Goal: Check status: Check status

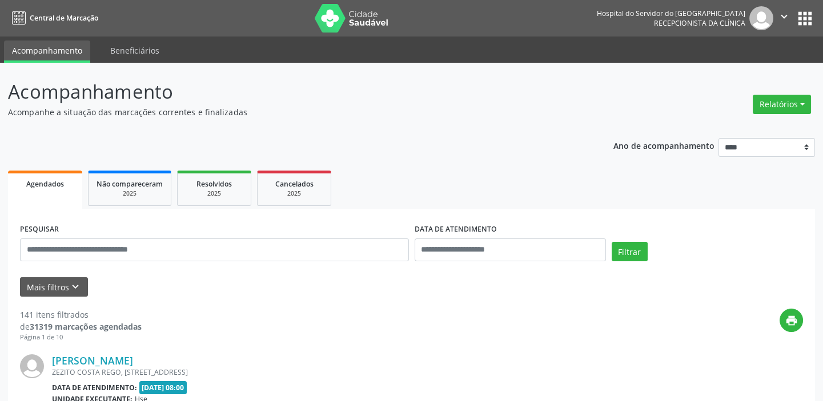
scroll to position [155, 0]
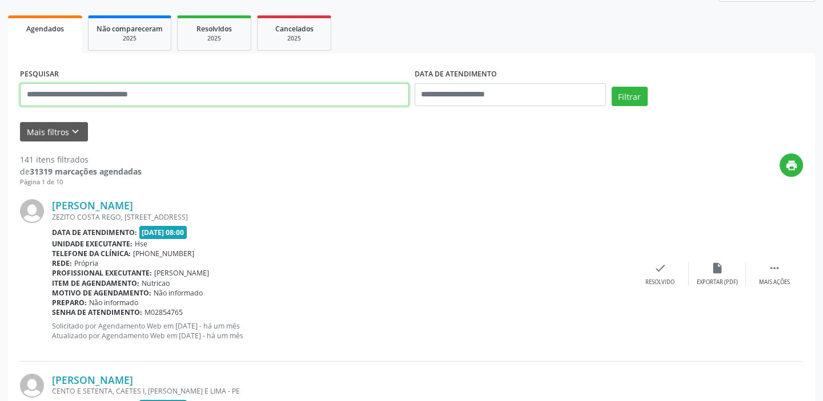
click at [65, 100] on input "text" at bounding box center [214, 94] width 389 height 23
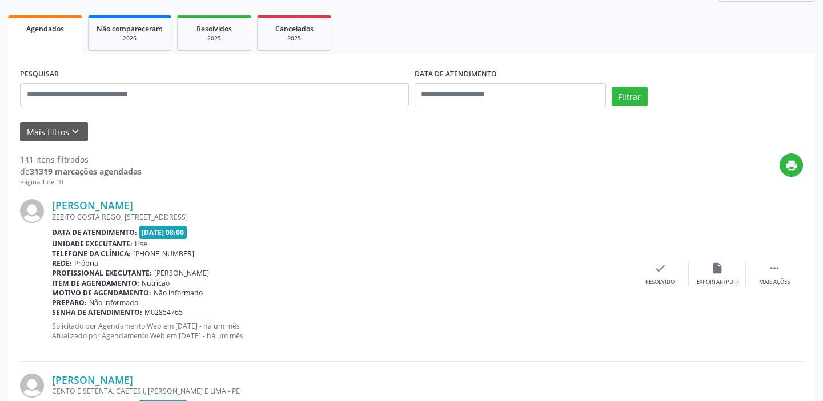
click at [85, 132] on button "Mais filtros keyboard_arrow_down" at bounding box center [54, 132] width 68 height 20
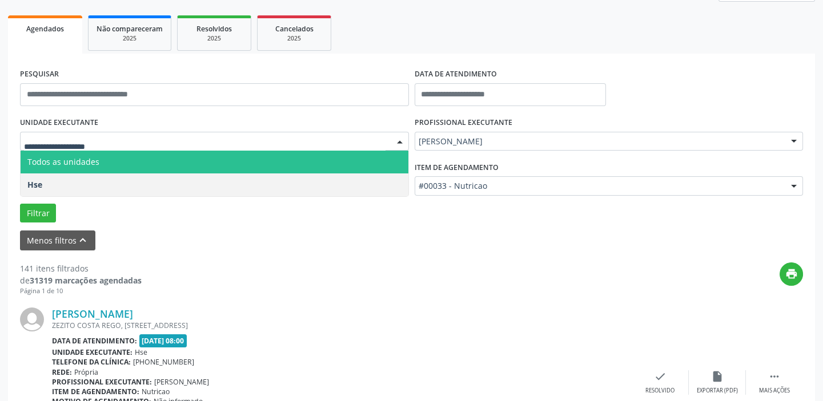
click at [114, 140] on input "text" at bounding box center [204, 147] width 361 height 23
click at [84, 142] on input "text" at bounding box center [204, 147] width 361 height 23
click at [87, 164] on span "Todos as unidades" at bounding box center [63, 161] width 72 height 11
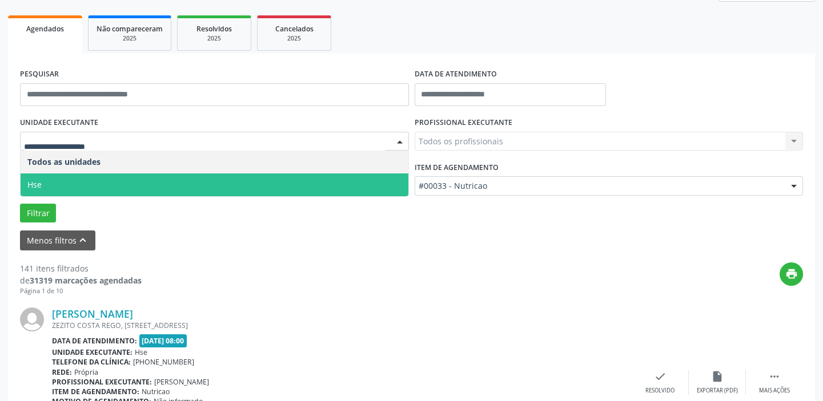
click at [56, 188] on span "Hse" at bounding box center [215, 185] width 388 height 23
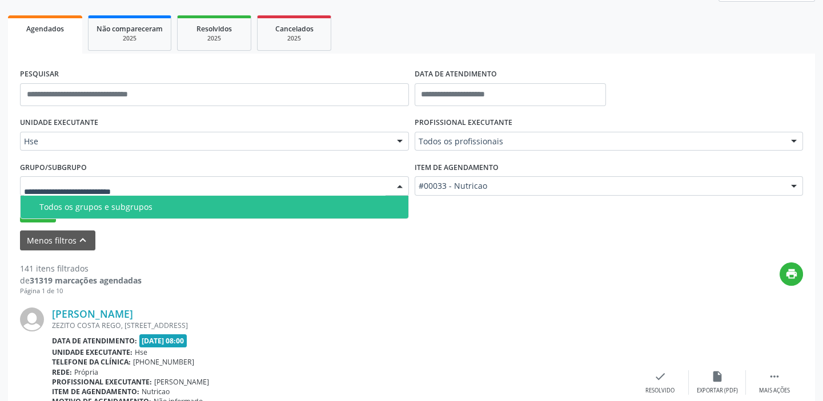
click at [480, 136] on div "Todos os profissionais" at bounding box center [609, 141] width 389 height 19
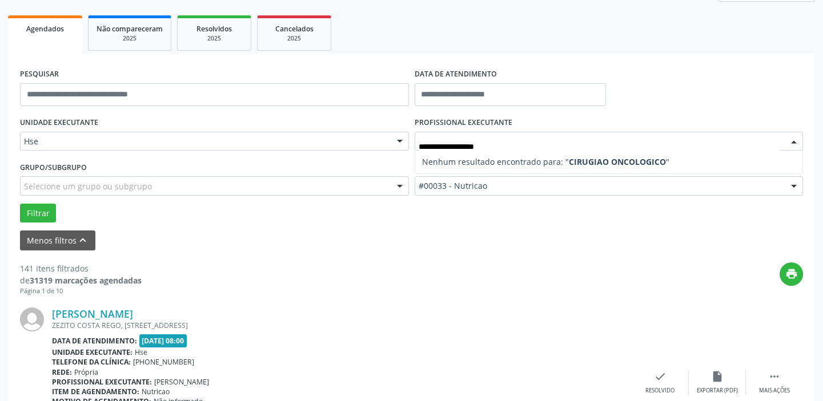
type input "**********"
click at [789, 183] on div at bounding box center [793, 186] width 17 height 19
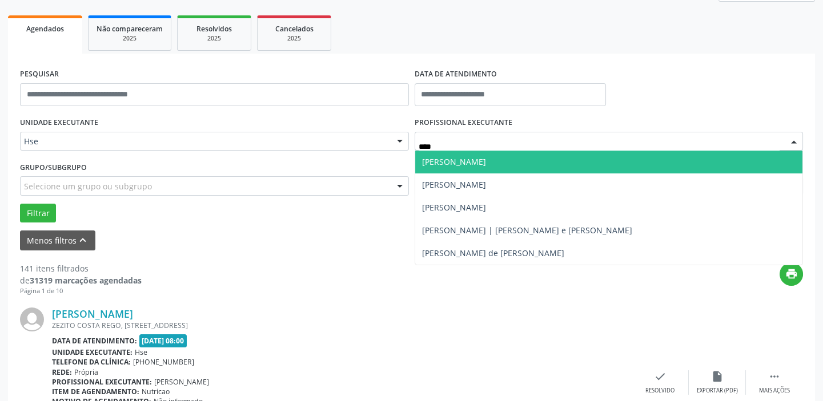
type input "*****"
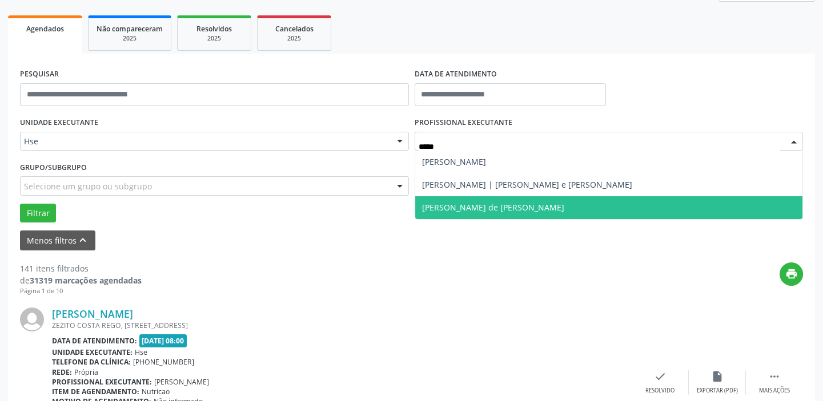
click at [506, 209] on span "[PERSON_NAME] de [PERSON_NAME]" at bounding box center [493, 207] width 142 height 11
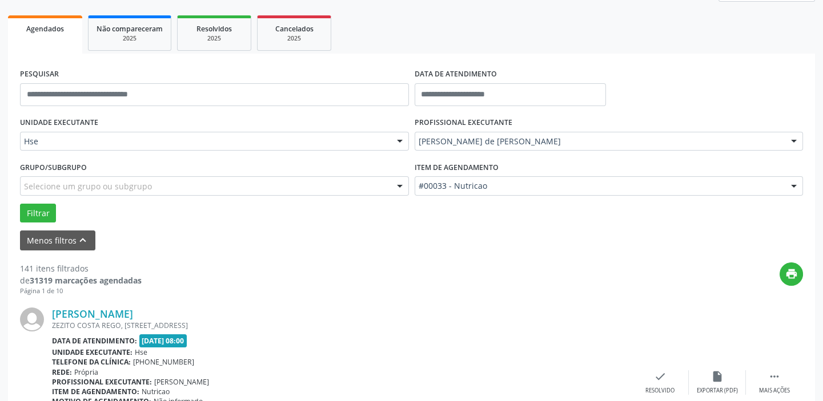
click at [797, 184] on div at bounding box center [793, 186] width 17 height 19
type input "********"
drag, startPoint x: 470, startPoint y: 192, endPoint x: 356, endPoint y: 200, distance: 114.5
click at [357, 199] on div "UNIDADE EXECUTANTE Hse Todos as unidades Hse Nenhum resultado encontrado para: …" at bounding box center [411, 168] width 789 height 108
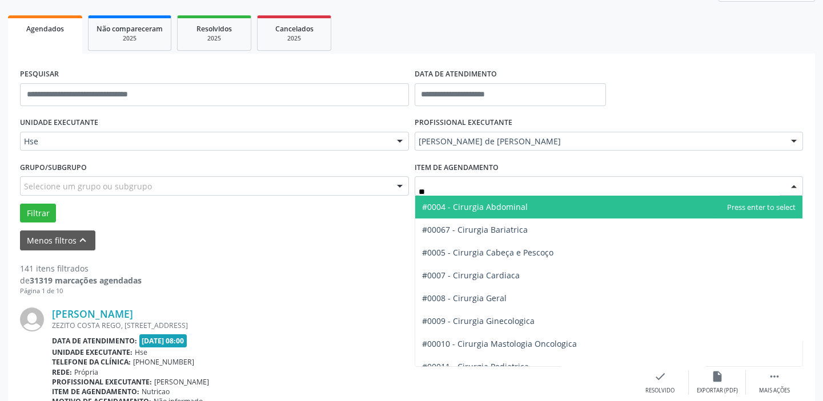
type input "*"
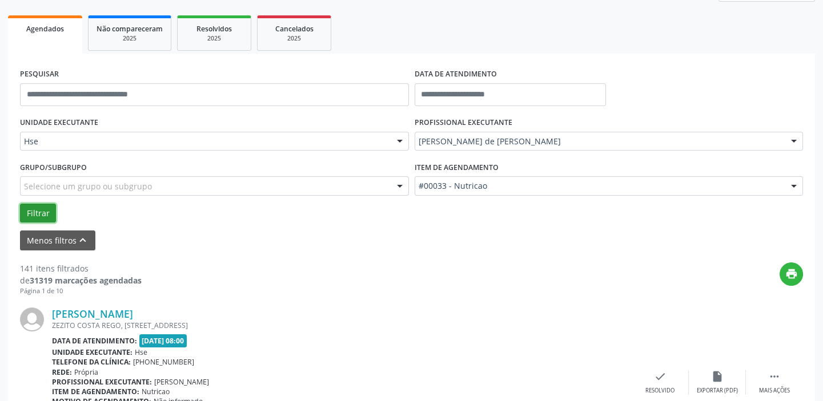
click at [44, 208] on button "Filtrar" at bounding box center [38, 213] width 36 height 19
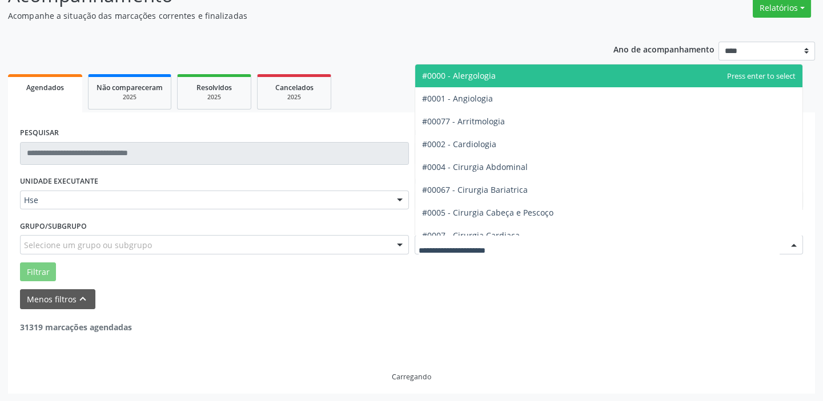
click at [794, 245] on div at bounding box center [793, 245] width 17 height 19
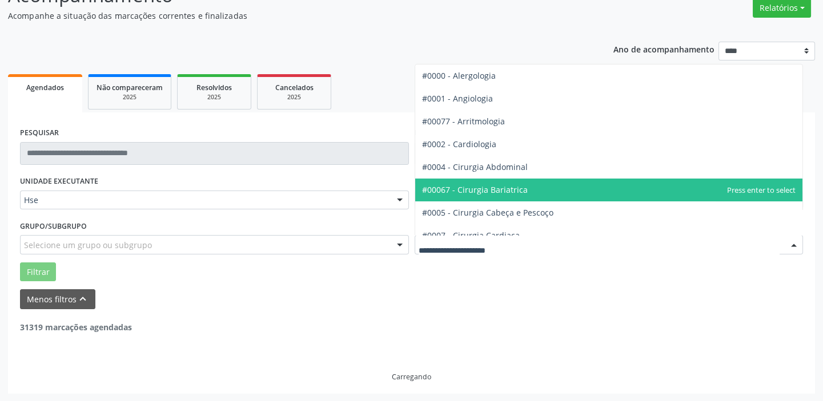
scroll to position [51, 0]
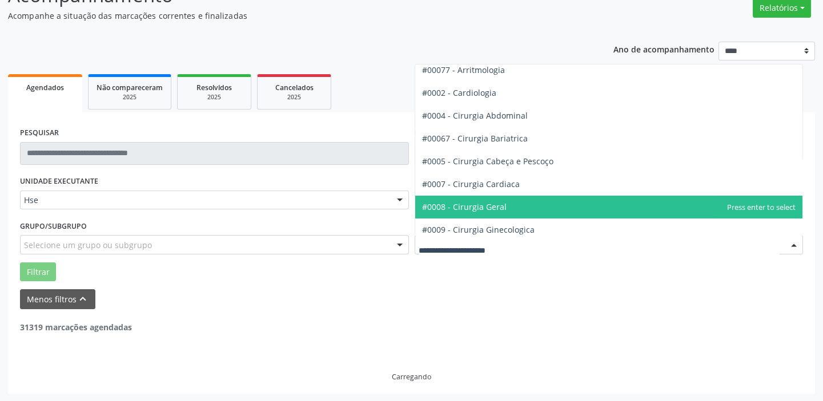
click at [482, 202] on span "#0008 - Cirurgia Geral" at bounding box center [464, 207] width 85 height 11
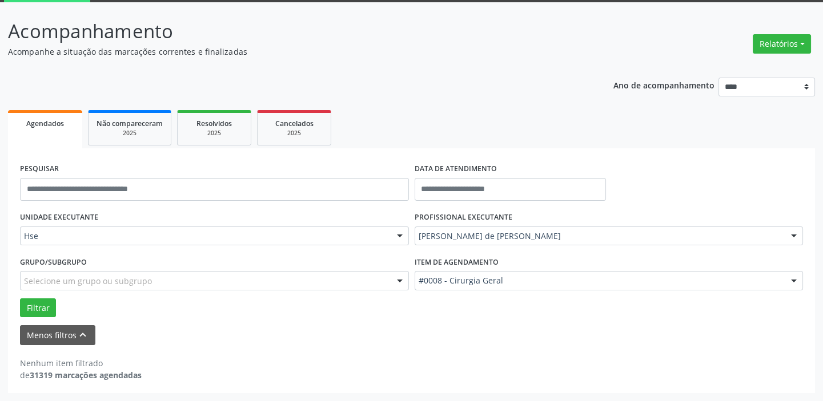
scroll to position [59, 0]
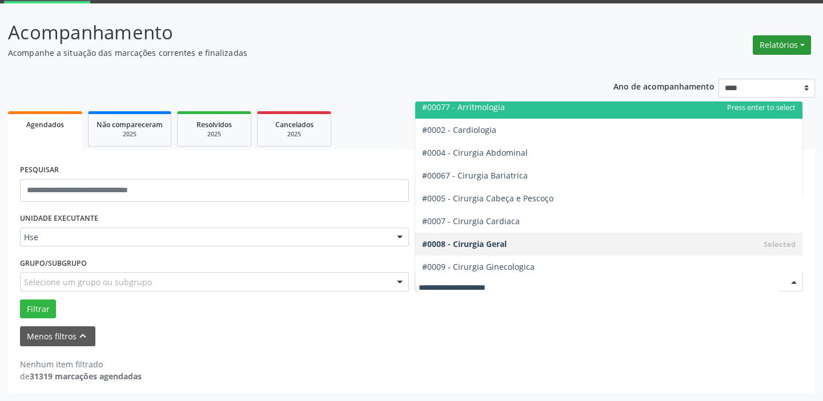
click at [782, 38] on button "Relatórios" at bounding box center [782, 44] width 58 height 19
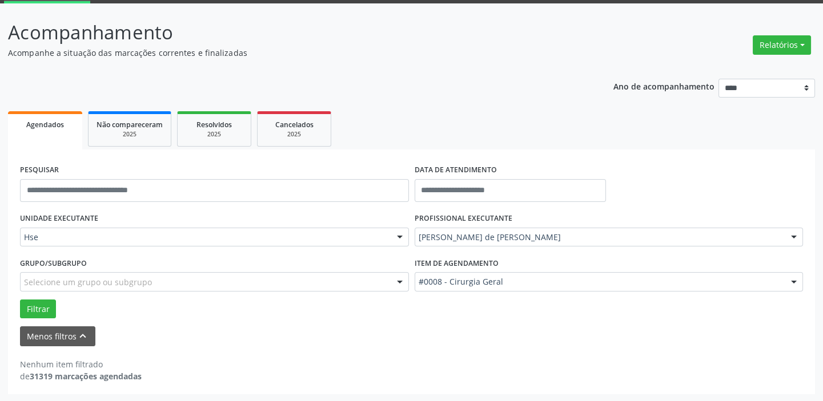
click at [453, 323] on form "PESQUISAR DATA DE ATENDIMENTO UNIDADE EXECUTANTE Hse Todos as unidades Hse Nenh…" at bounding box center [411, 254] width 783 height 185
click at [486, 187] on input "text" at bounding box center [510, 190] width 191 height 23
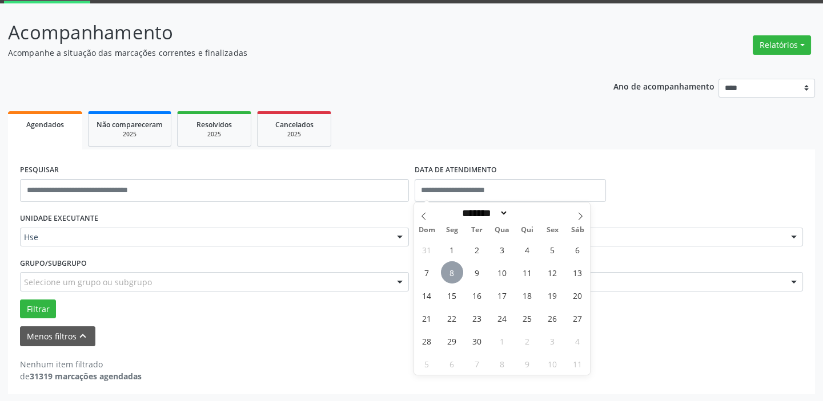
click at [452, 274] on span "8" at bounding box center [452, 273] width 22 height 22
type input "**********"
click at [452, 274] on span "8" at bounding box center [452, 273] width 22 height 22
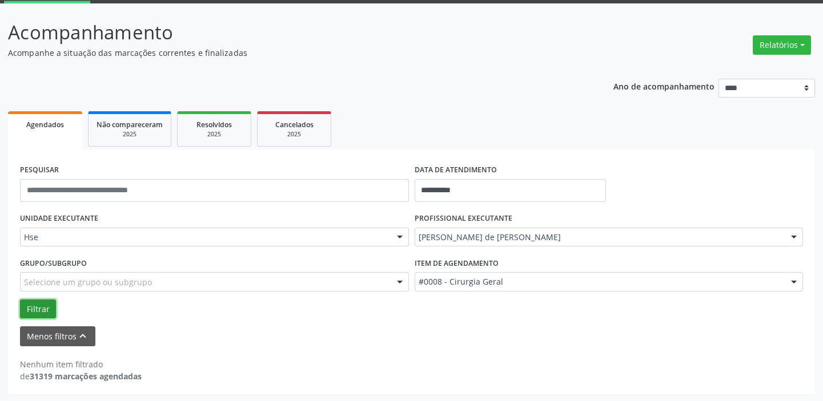
click at [30, 308] on button "Filtrar" at bounding box center [38, 309] width 36 height 19
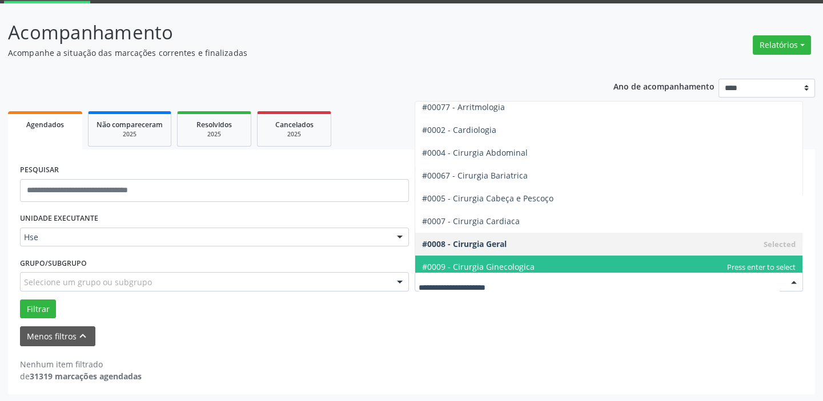
scroll to position [155, 0]
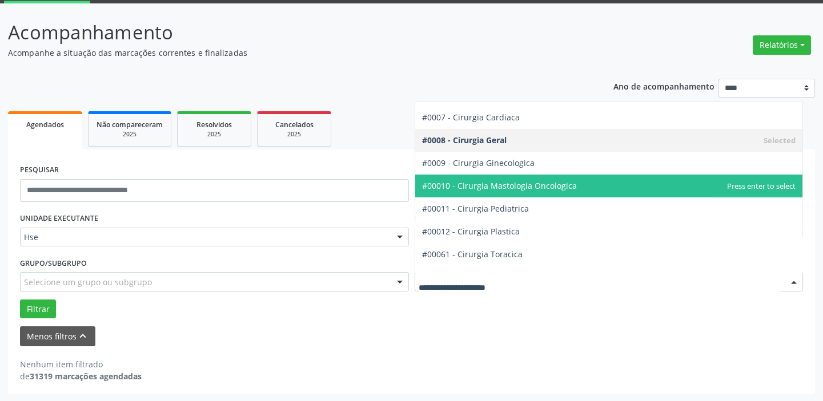
click at [507, 183] on span "#00010 - Cirurgia Mastologia Oncologica" at bounding box center [499, 185] width 155 height 11
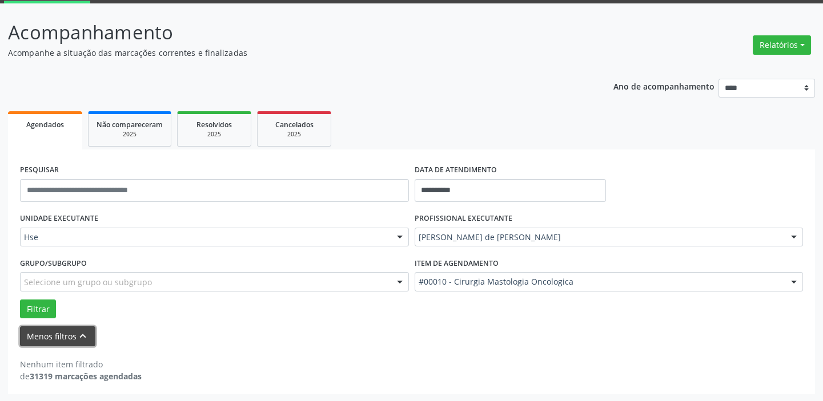
drag, startPoint x: 72, startPoint y: 326, endPoint x: 82, endPoint y: 392, distance: 66.4
click at [60, 365] on div "**********" at bounding box center [411, 272] width 807 height 245
click at [26, 305] on button "Filtrar" at bounding box center [38, 309] width 36 height 19
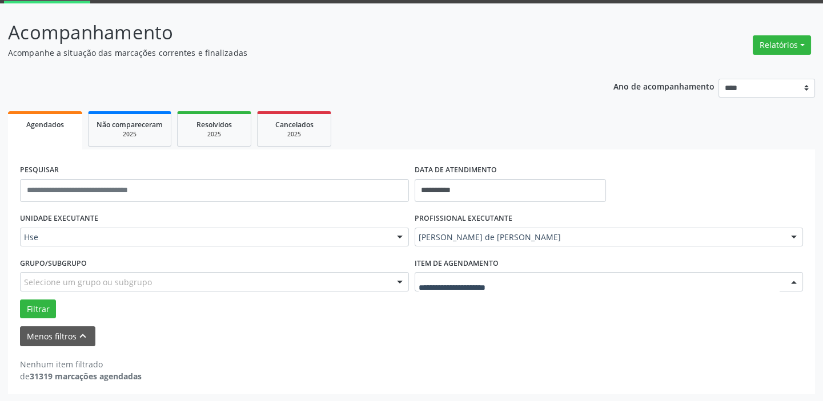
click at [797, 279] on div at bounding box center [793, 282] width 17 height 19
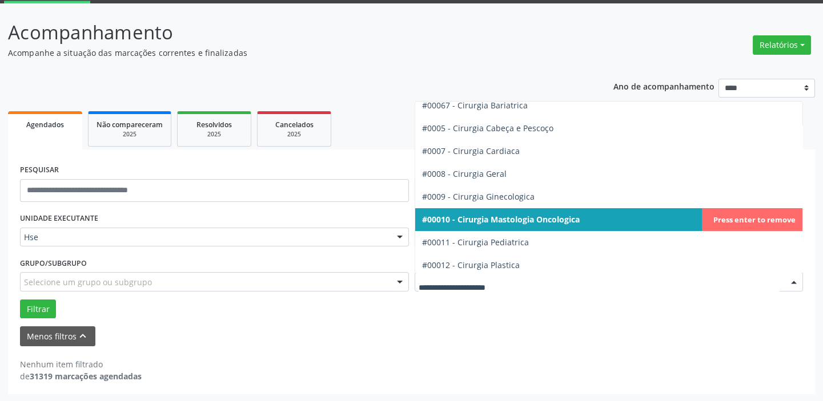
scroll to position [103, 0]
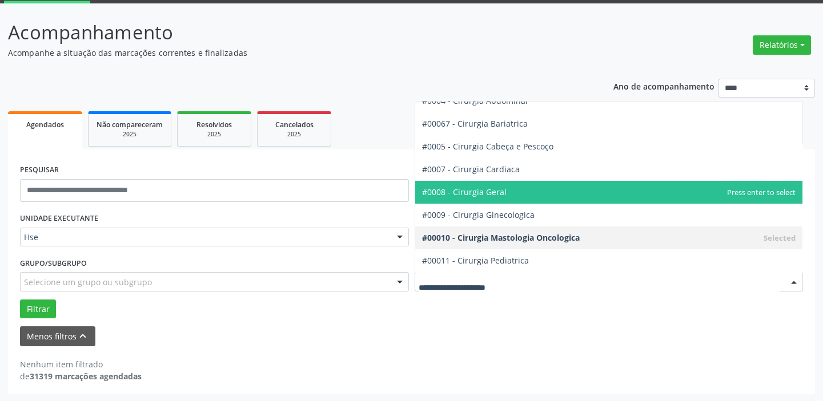
click at [480, 192] on span "#0008 - Cirurgia Geral" at bounding box center [464, 192] width 85 height 11
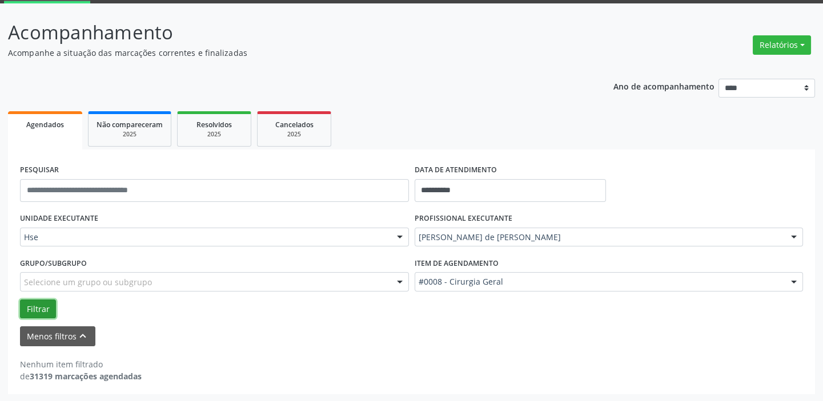
click at [35, 308] on button "Filtrar" at bounding box center [38, 309] width 36 height 19
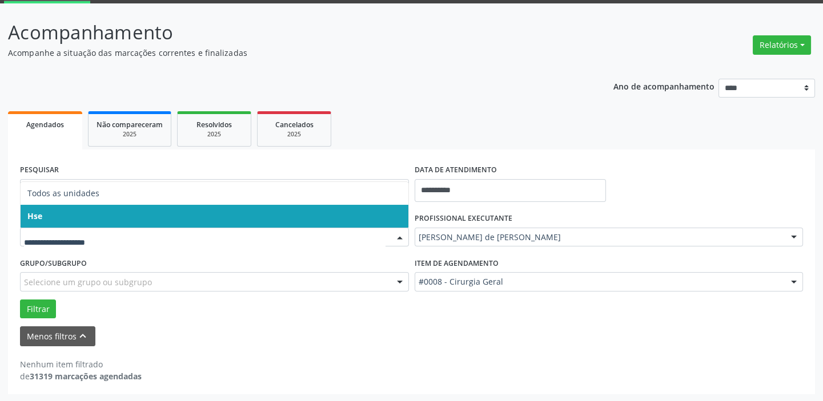
click at [50, 222] on span "Hse" at bounding box center [215, 216] width 388 height 23
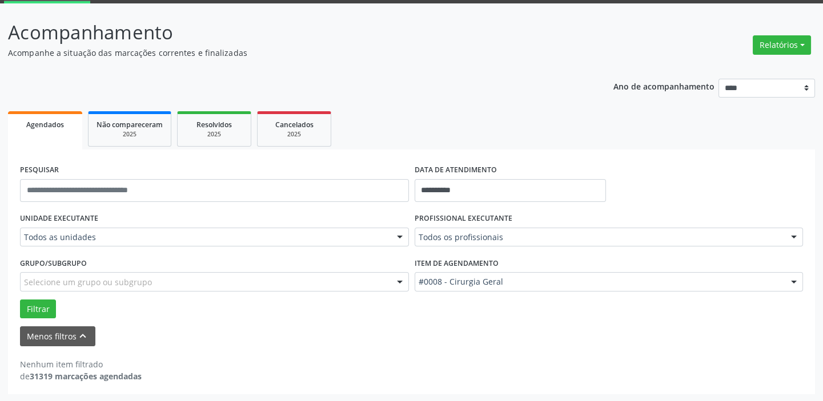
click at [93, 245] on div "Todos as unidades" at bounding box center [214, 237] width 389 height 19
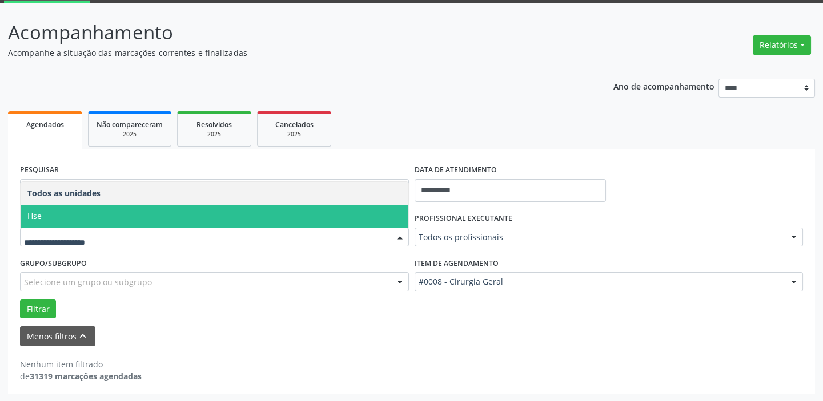
click at [54, 219] on span "Hse" at bounding box center [215, 216] width 388 height 23
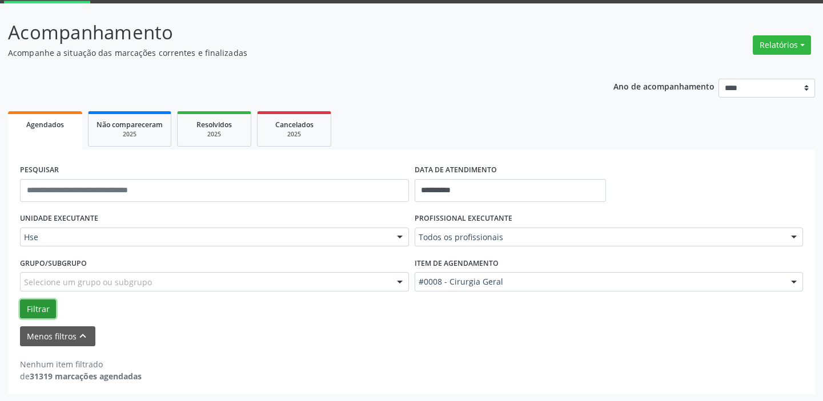
click at [31, 310] on button "Filtrar" at bounding box center [38, 309] width 36 height 19
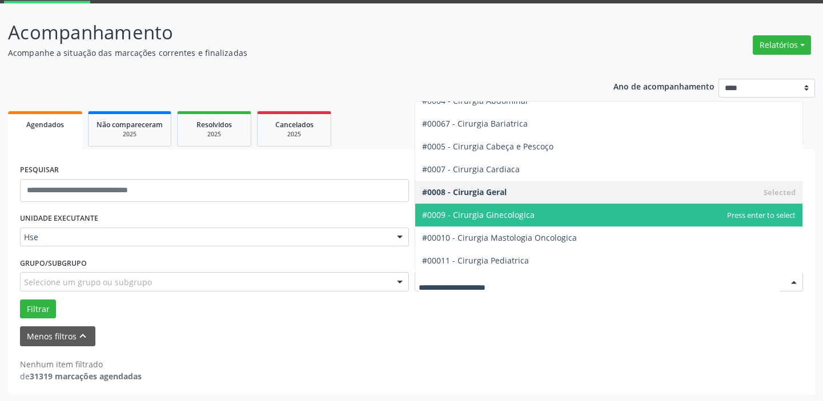
drag, startPoint x: 528, startPoint y: 220, endPoint x: 530, endPoint y: 228, distance: 8.9
click at [533, 217] on span "#0009 - Cirurgia Ginecologica" at bounding box center [609, 215] width 388 height 23
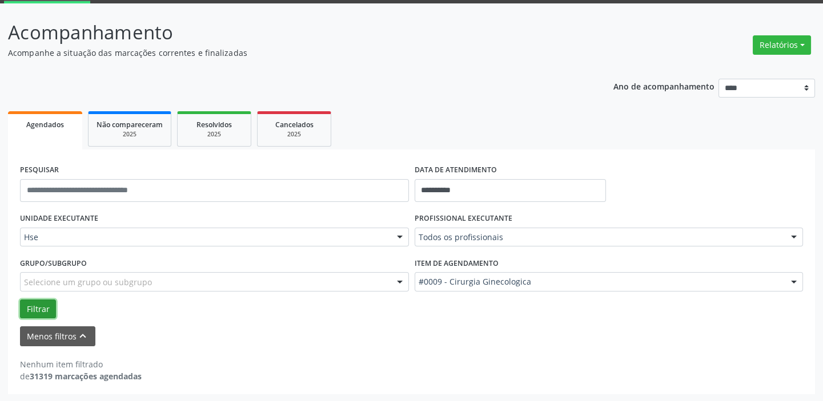
click at [46, 308] on button "Filtrar" at bounding box center [38, 309] width 36 height 19
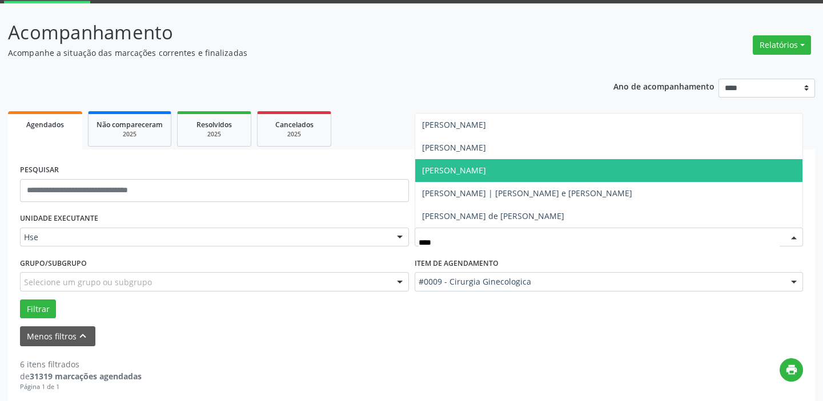
type input "*****"
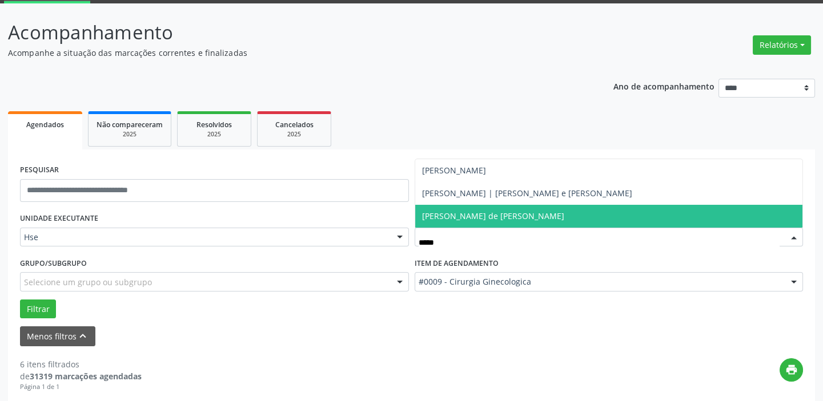
click at [480, 213] on span "[PERSON_NAME] de [PERSON_NAME]" at bounding box center [493, 216] width 142 height 11
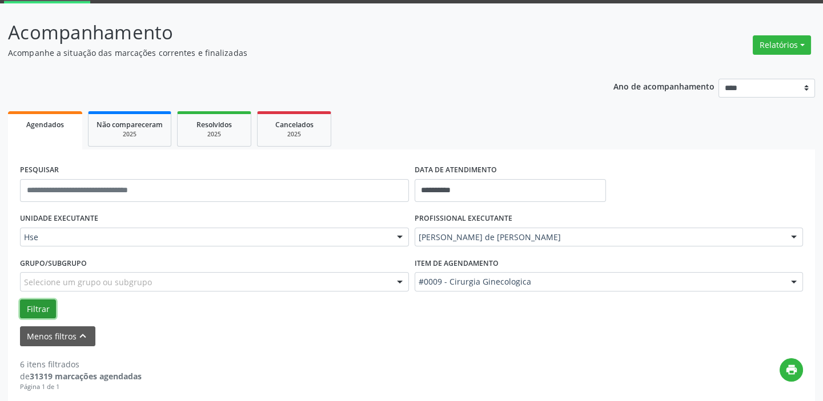
click at [30, 311] on button "Filtrar" at bounding box center [38, 309] width 36 height 19
click at [794, 279] on div at bounding box center [793, 282] width 17 height 19
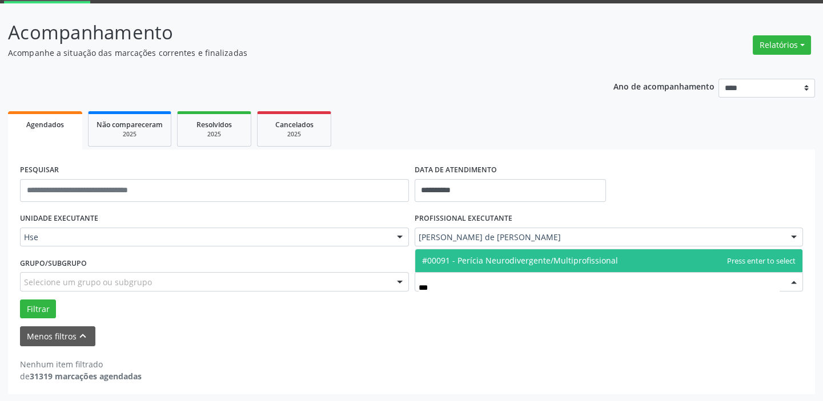
scroll to position [0, 0]
type input "*"
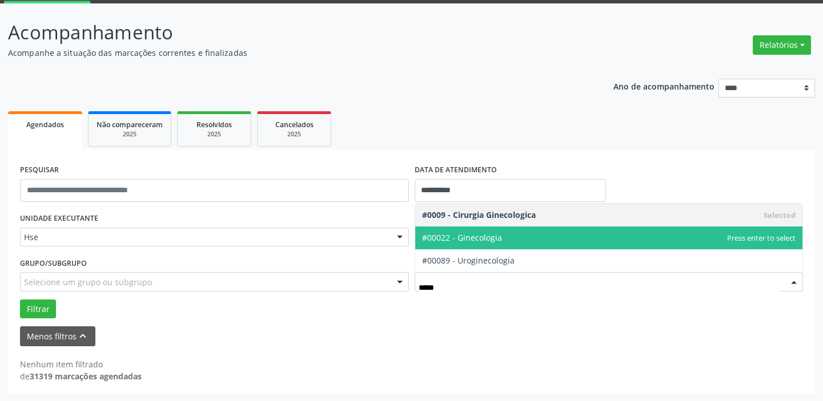
click at [523, 234] on span "#00022 - Ginecologia" at bounding box center [609, 238] width 388 height 23
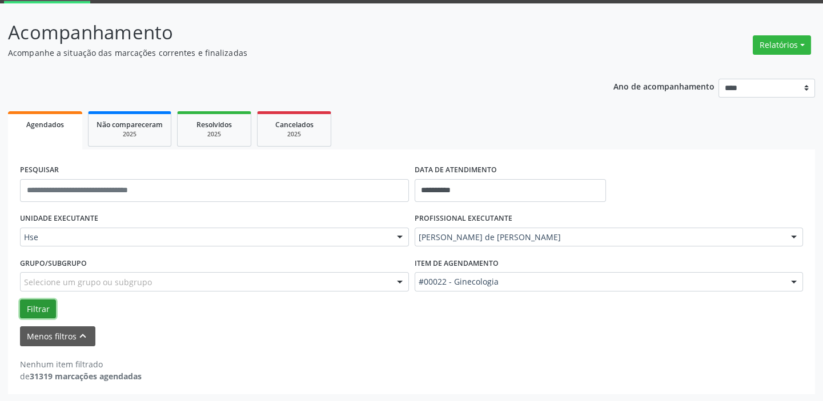
click at [38, 304] on button "Filtrar" at bounding box center [38, 309] width 36 height 19
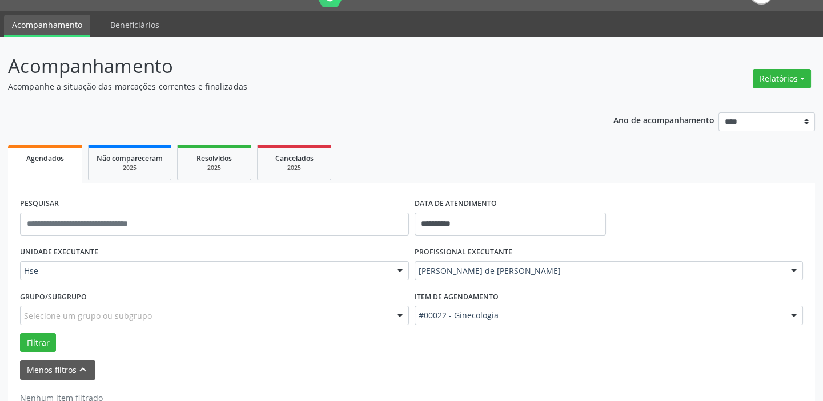
scroll to position [7, 0]
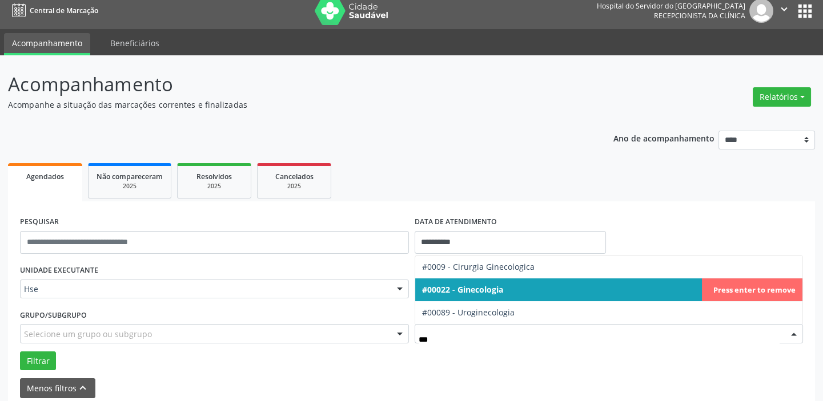
click at [475, 291] on span "#00022 - Ginecologia" at bounding box center [462, 289] width 81 height 11
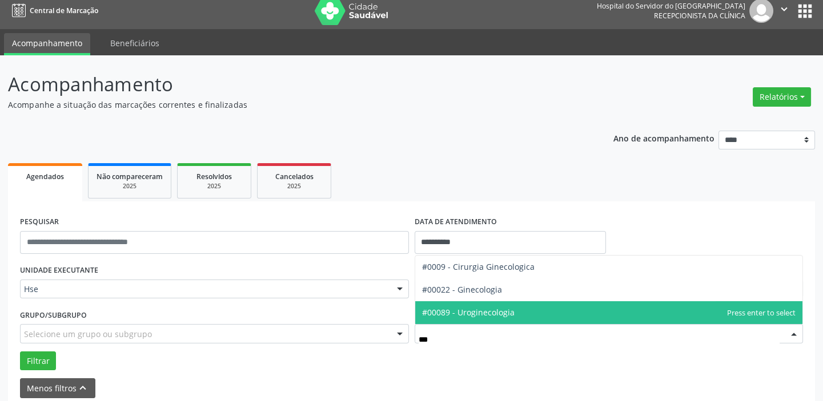
type input "****"
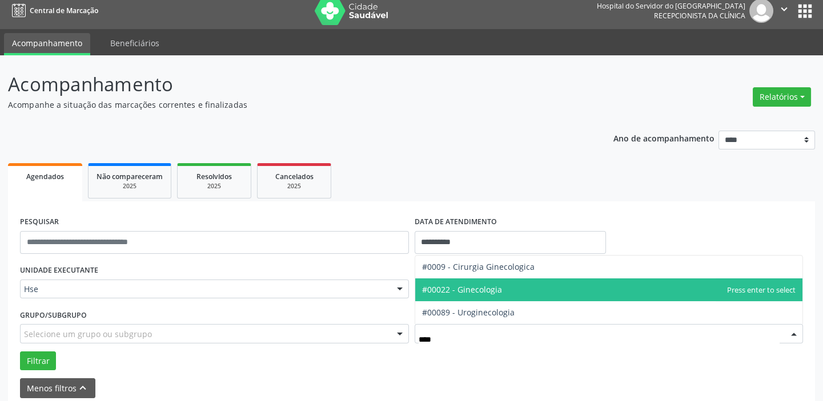
click at [513, 294] on span "#00022 - Ginecologia" at bounding box center [609, 290] width 388 height 23
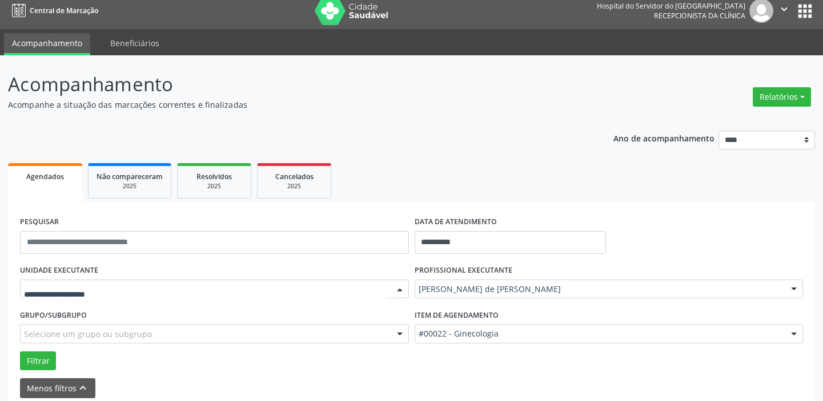
click at [46, 282] on div at bounding box center [214, 289] width 389 height 19
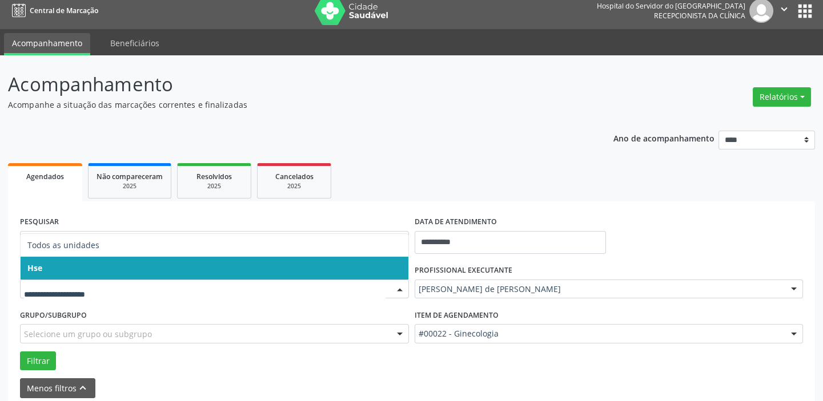
click at [53, 270] on span "Hse" at bounding box center [215, 268] width 388 height 23
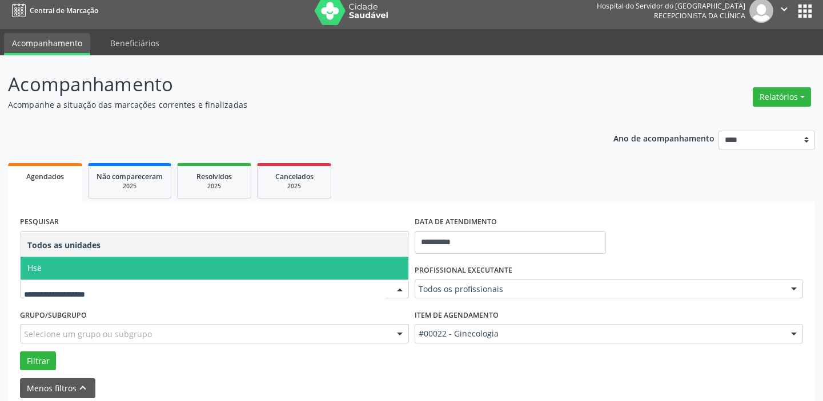
click at [51, 276] on span "Hse" at bounding box center [215, 268] width 388 height 23
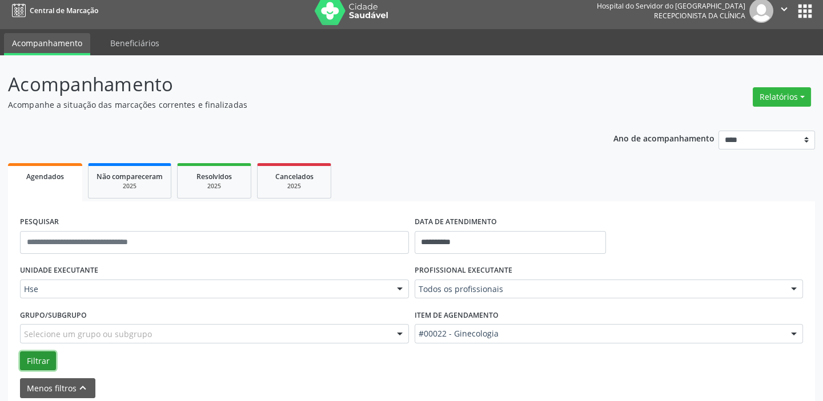
click at [31, 364] on button "Filtrar" at bounding box center [38, 361] width 36 height 19
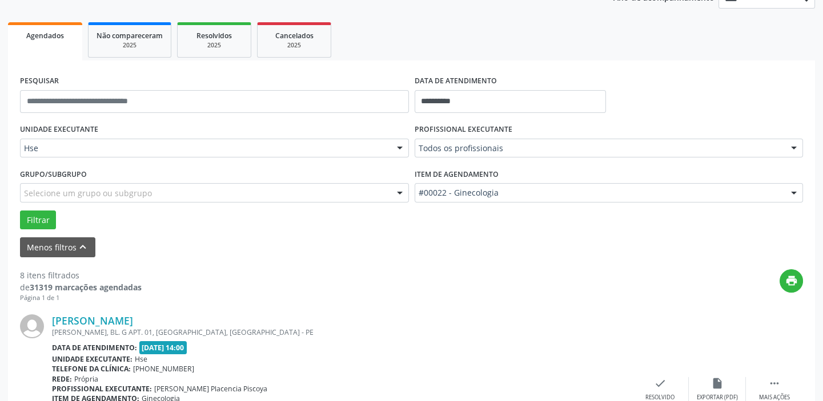
scroll to position [148, 0]
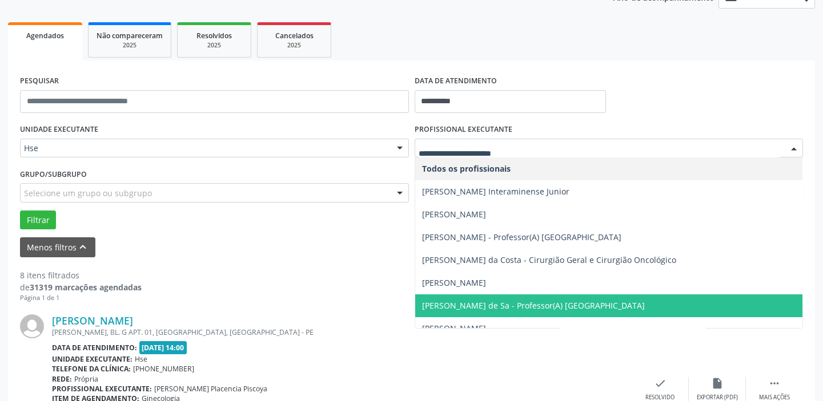
click at [519, 154] on div at bounding box center [609, 148] width 389 height 19
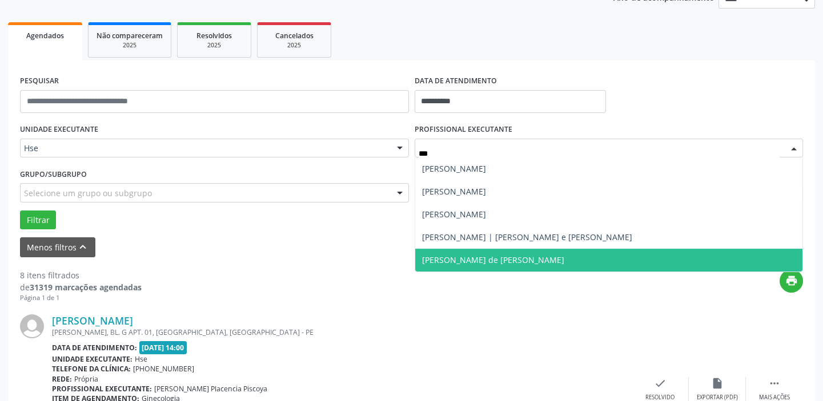
type input "****"
click at [532, 262] on span "[PERSON_NAME] de [PERSON_NAME]" at bounding box center [493, 260] width 142 height 11
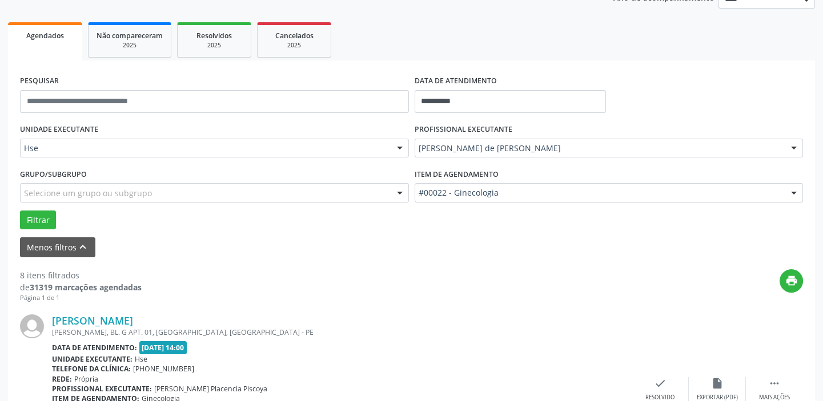
click at [17, 220] on div "Filtrar" at bounding box center [411, 220] width 789 height 19
click at [31, 218] on button "Filtrar" at bounding box center [38, 220] width 36 height 19
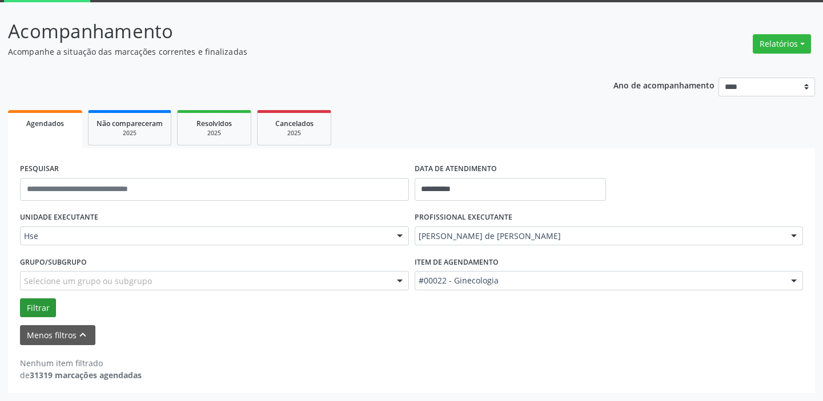
scroll to position [59, 0]
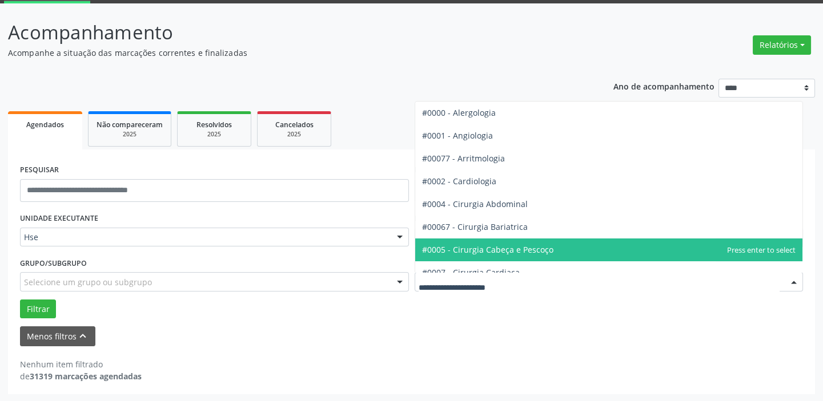
click at [794, 282] on div at bounding box center [793, 282] width 17 height 19
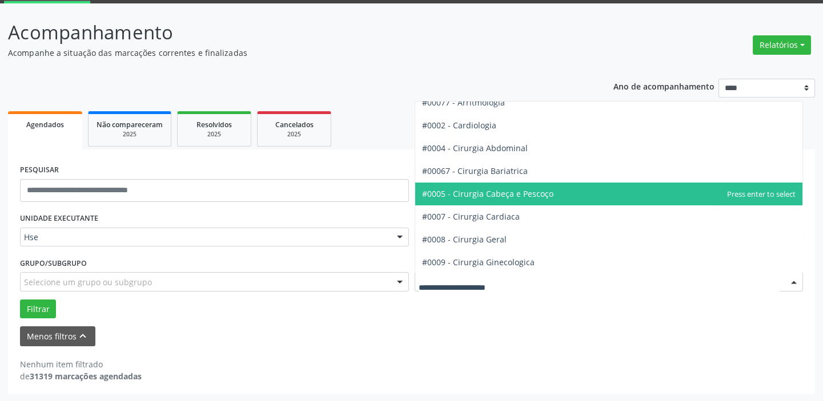
scroll to position [62, 0]
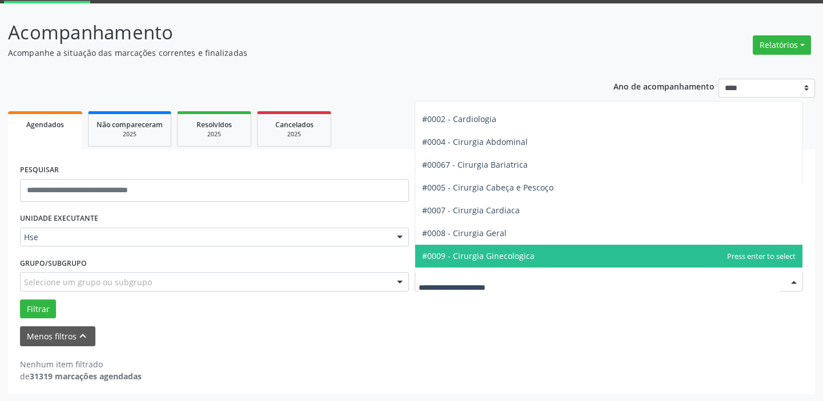
click at [529, 251] on span "#0009 - Cirurgia Ginecologica" at bounding box center [478, 256] width 112 height 11
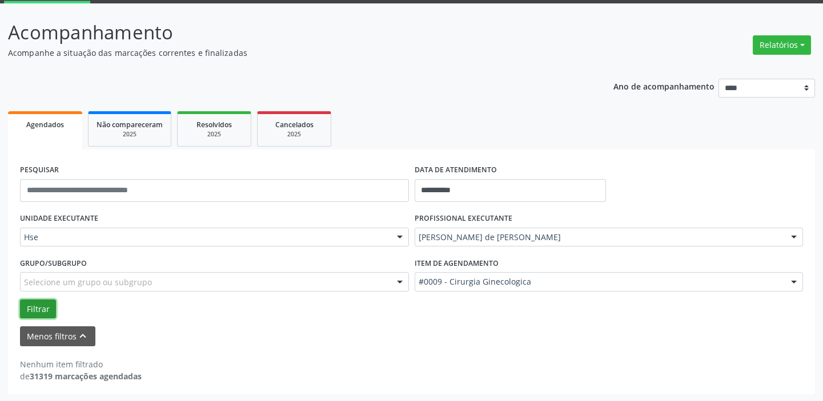
click at [27, 305] on button "Filtrar" at bounding box center [38, 309] width 36 height 19
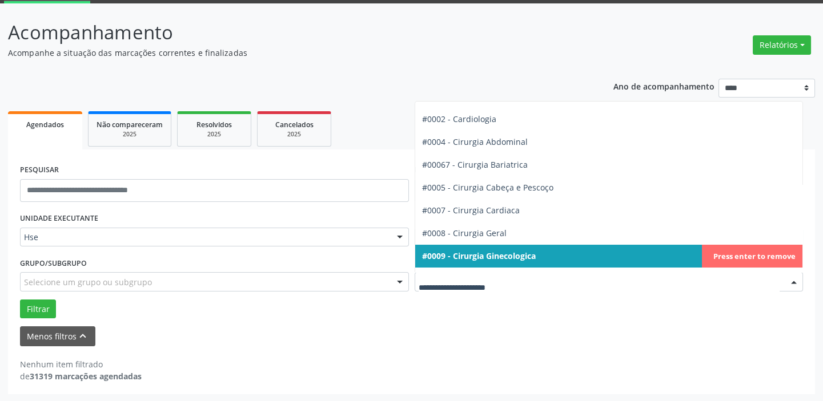
click at [794, 281] on div at bounding box center [793, 282] width 17 height 19
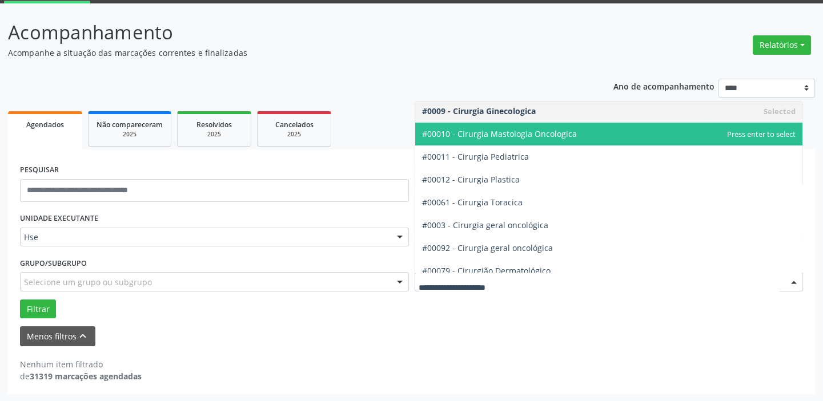
scroll to position [228, 0]
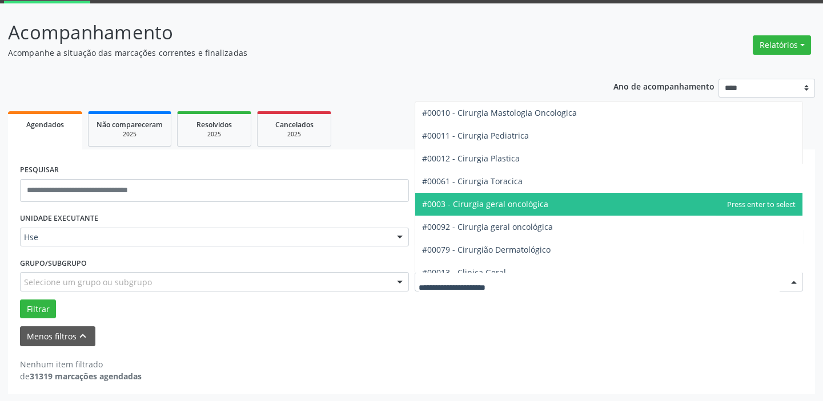
click at [556, 200] on span "#0003 - Cirurgia geral oncológica" at bounding box center [609, 204] width 388 height 23
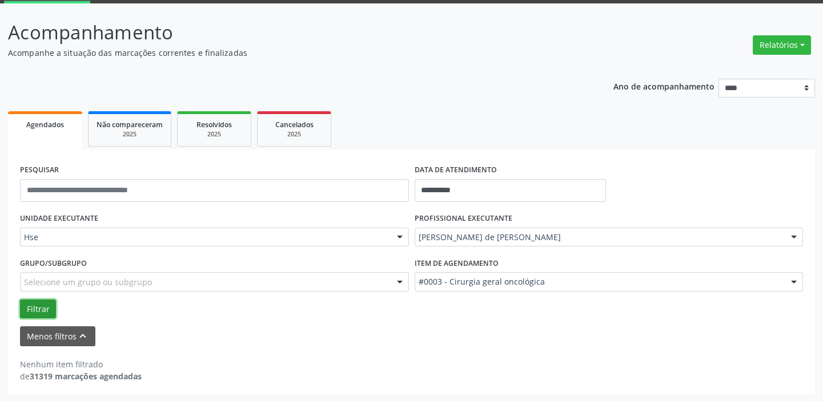
click at [49, 307] on button "Filtrar" at bounding box center [38, 309] width 36 height 19
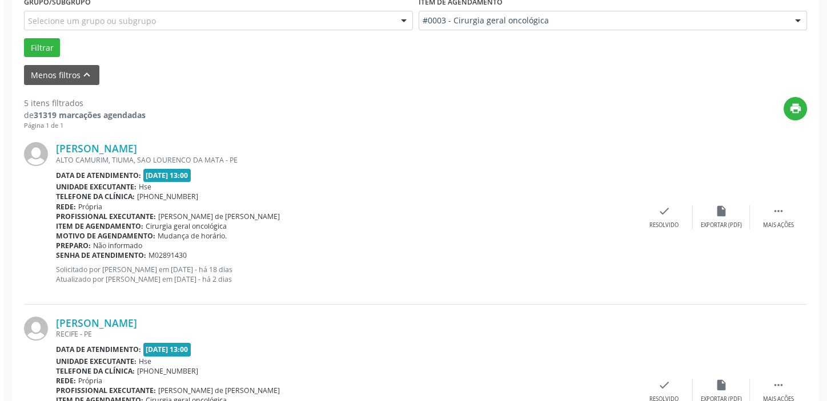
scroll to position [334, 0]
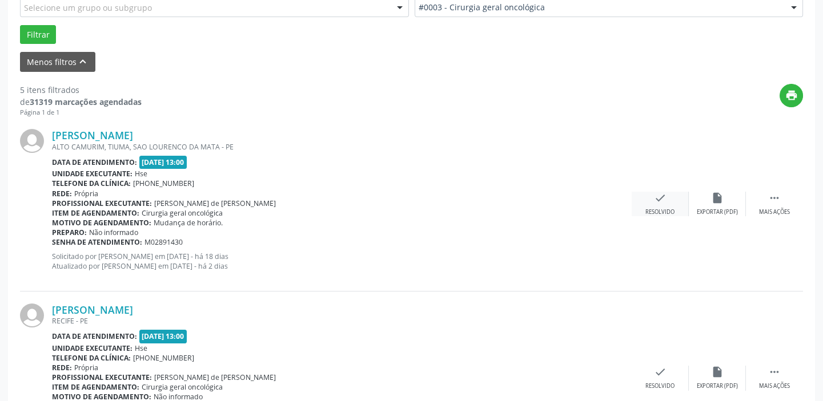
click at [657, 206] on div "check Resolvido" at bounding box center [660, 204] width 57 height 25
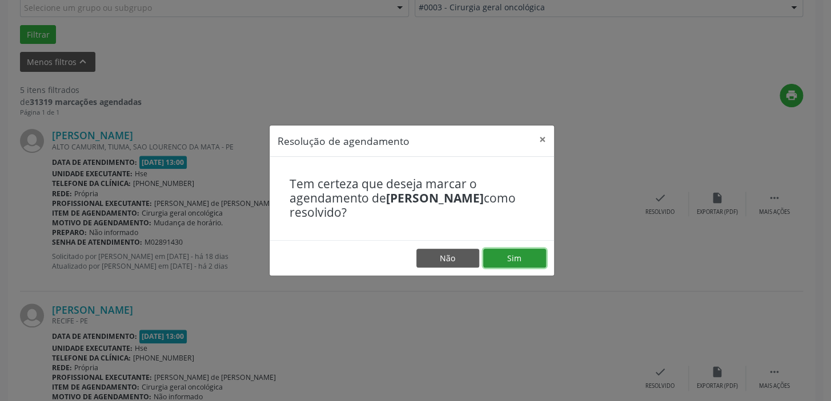
click at [526, 258] on button "Sim" at bounding box center [514, 258] width 63 height 19
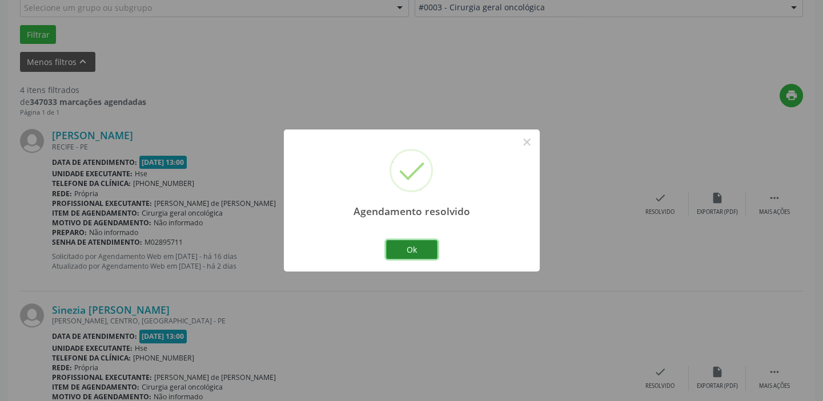
click at [422, 248] on button "Ok" at bounding box center [411, 249] width 51 height 19
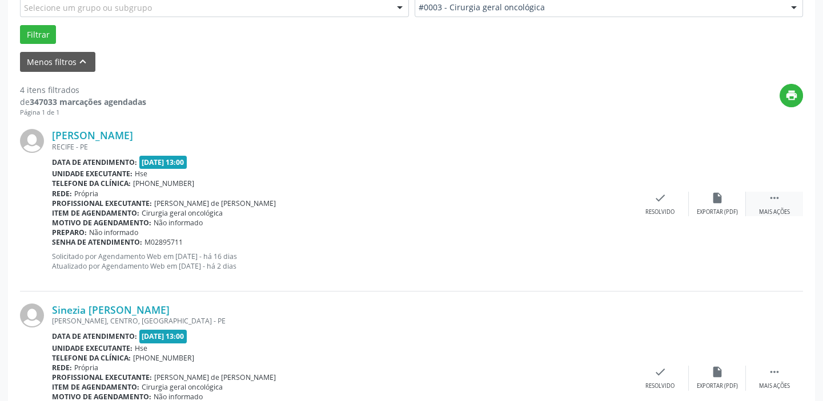
click at [767, 197] on div " Mais ações" at bounding box center [774, 204] width 57 height 25
click at [713, 201] on icon "alarm_off" at bounding box center [717, 198] width 13 height 13
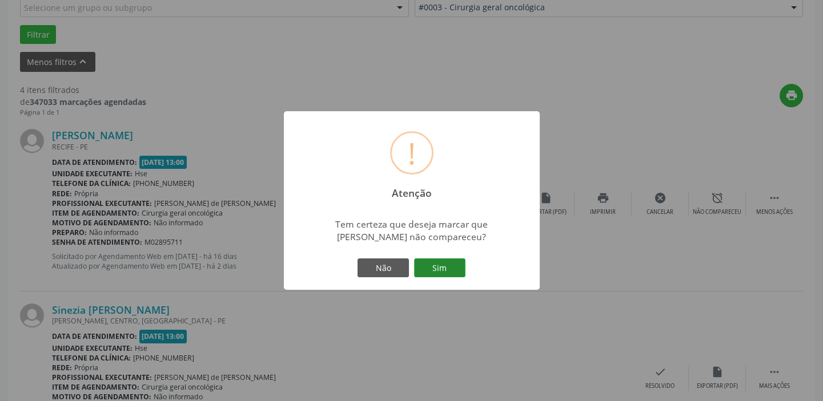
click at [445, 263] on button "Sim" at bounding box center [439, 268] width 51 height 19
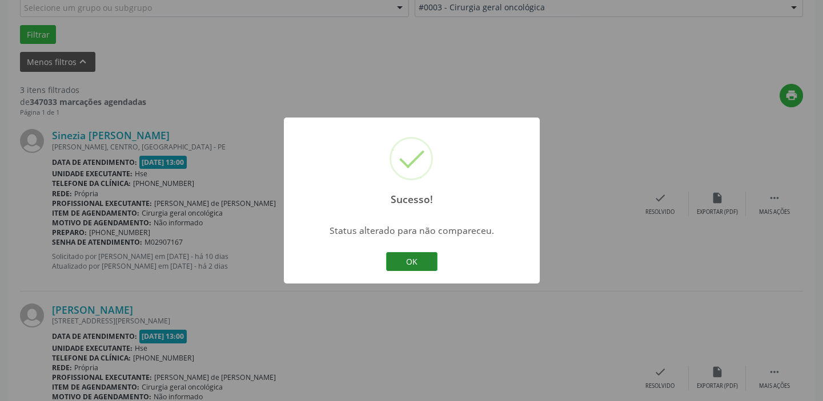
click at [424, 263] on button "OK" at bounding box center [411, 261] width 51 height 19
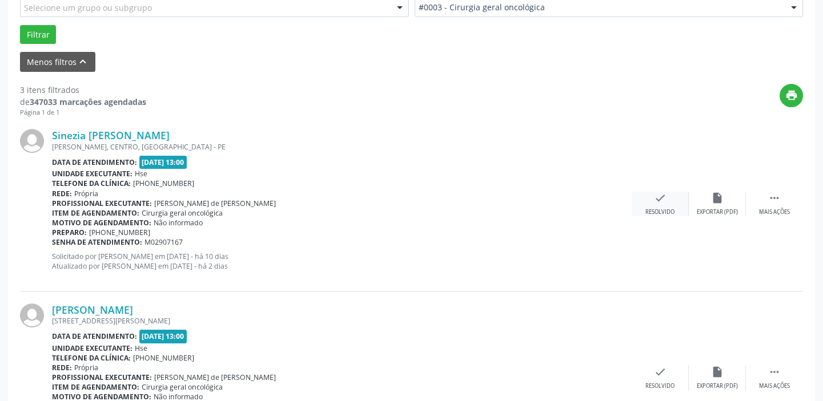
click at [662, 194] on icon "check" at bounding box center [660, 198] width 13 height 13
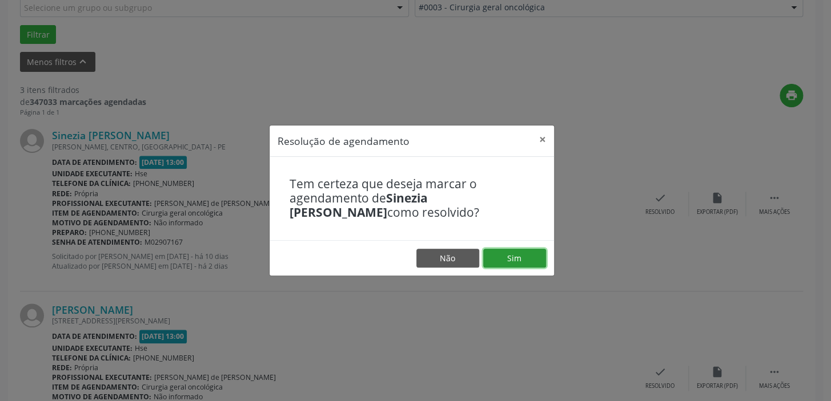
click at [494, 258] on button "Sim" at bounding box center [514, 258] width 63 height 19
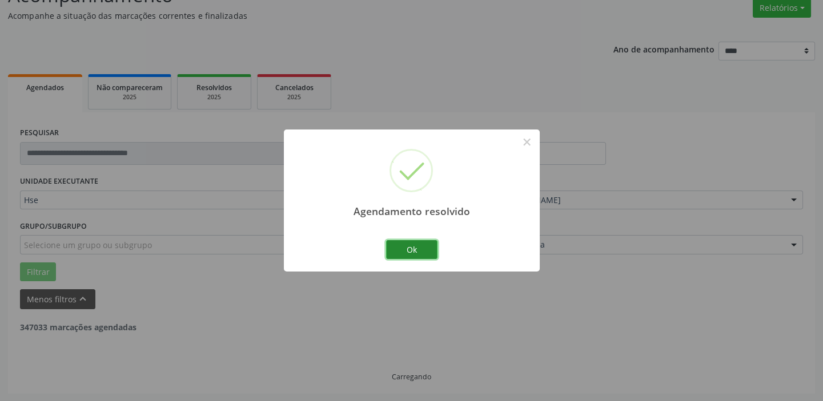
click at [407, 246] on button "Ok" at bounding box center [411, 249] width 51 height 19
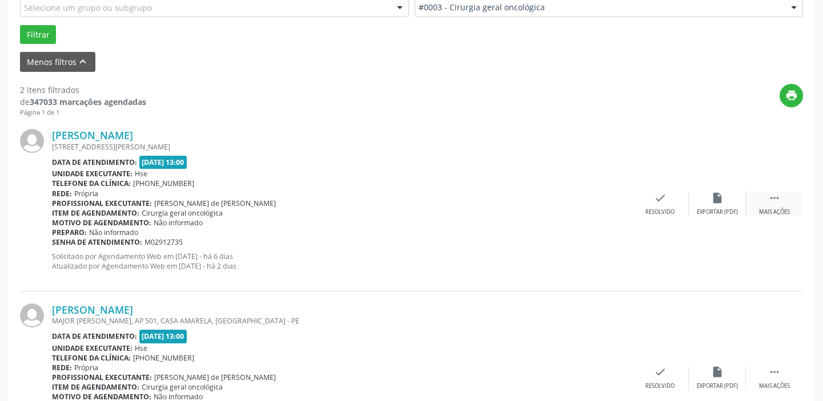
click at [769, 198] on icon "" at bounding box center [774, 198] width 13 height 13
click at [720, 202] on icon "alarm_off" at bounding box center [717, 198] width 13 height 13
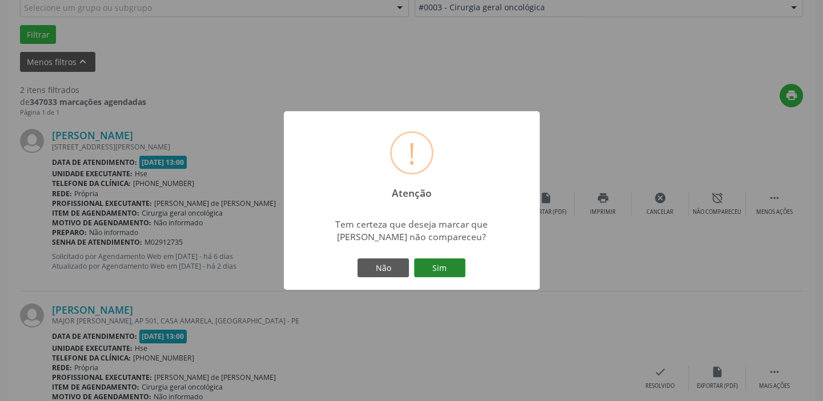
click at [437, 260] on button "Sim" at bounding box center [439, 268] width 51 height 19
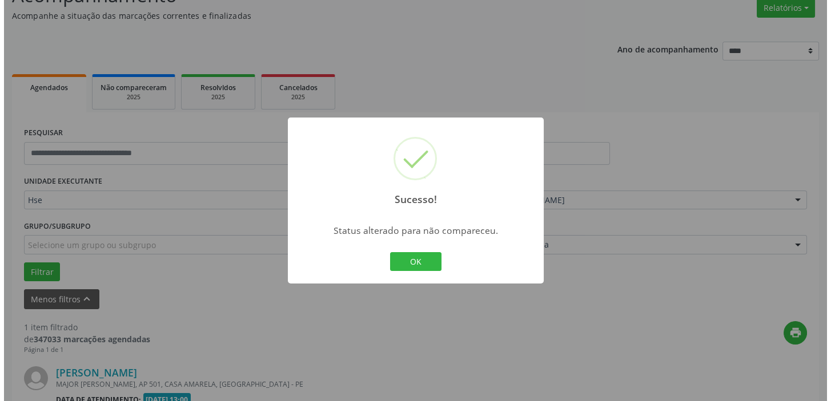
scroll to position [243, 0]
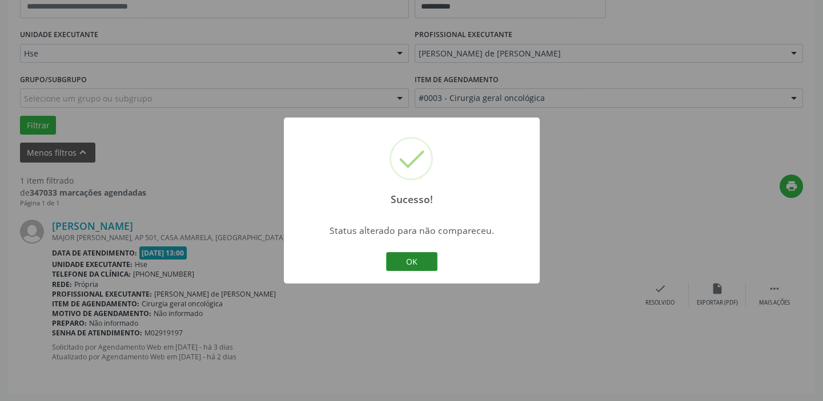
click at [393, 255] on button "OK" at bounding box center [411, 261] width 51 height 19
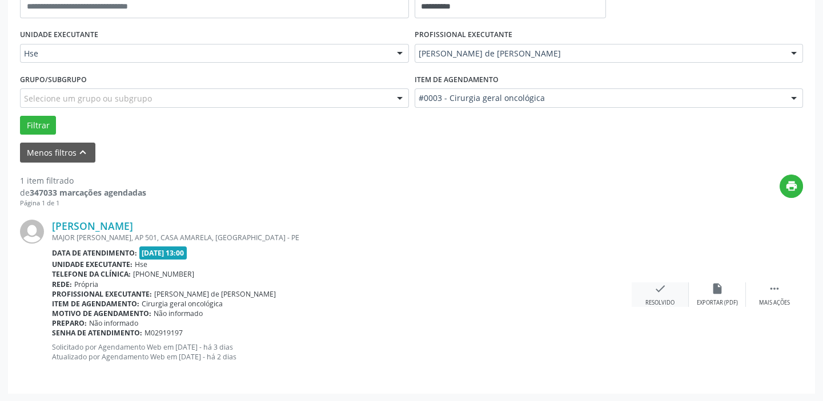
click at [661, 294] on icon "check" at bounding box center [660, 289] width 13 height 13
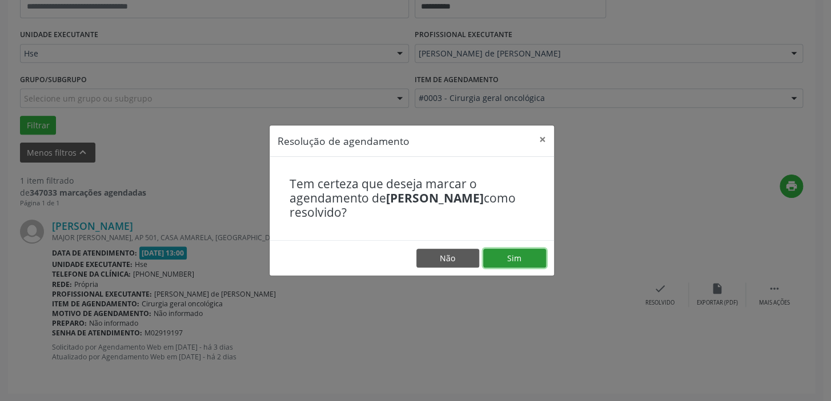
click at [498, 256] on button "Sim" at bounding box center [514, 258] width 63 height 19
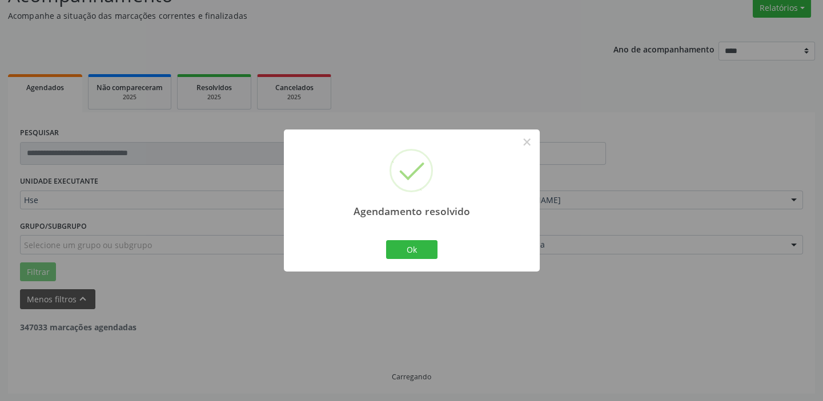
scroll to position [59, 0]
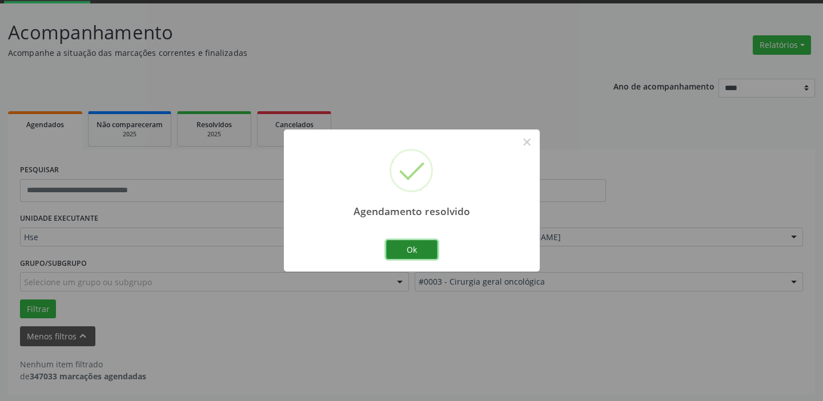
click at [427, 249] on button "Ok" at bounding box center [411, 249] width 51 height 19
